Goal: Complete application form

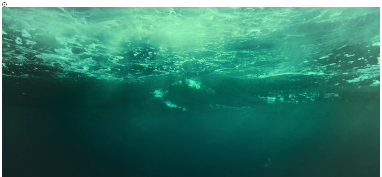
scroll to position [32, 0]
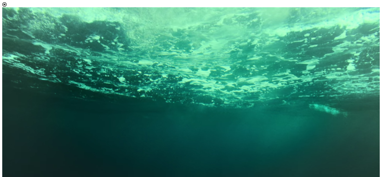
select select "[object Object]"
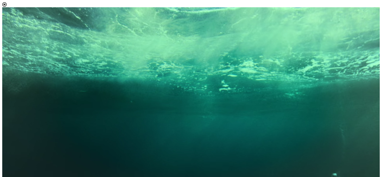
scroll to position [3, 26]
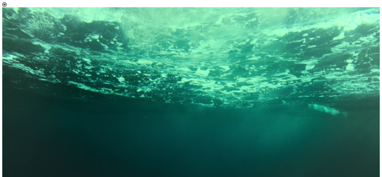
scroll to position [35, 0]
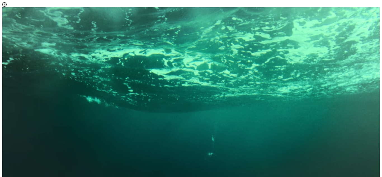
scroll to position [1, 0]
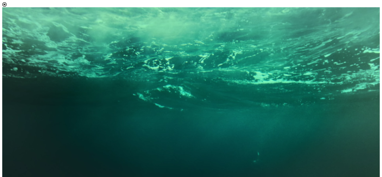
scroll to position [22, 0]
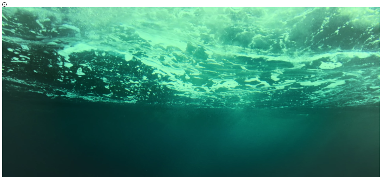
scroll to position [58, 0]
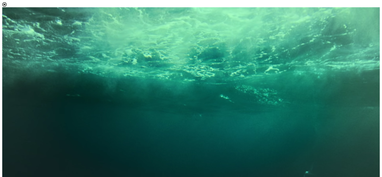
scroll to position [3, 26]
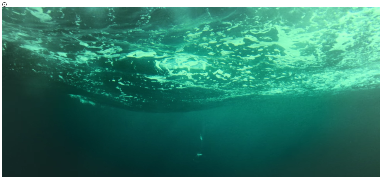
scroll to position [84, 0]
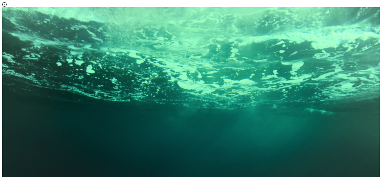
scroll to position [108, 0]
